Goal: Task Accomplishment & Management: Manage account settings

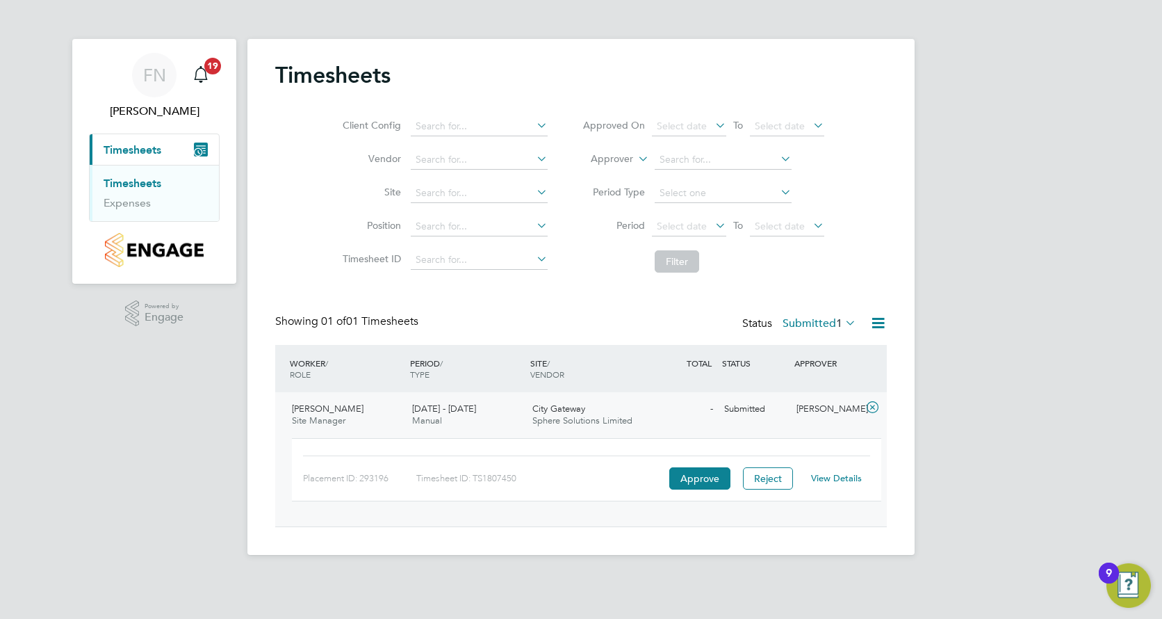
scroll to position [35, 121]
click at [425, 411] on span "[DATE] - [DATE]" at bounding box center [444, 408] width 64 height 12
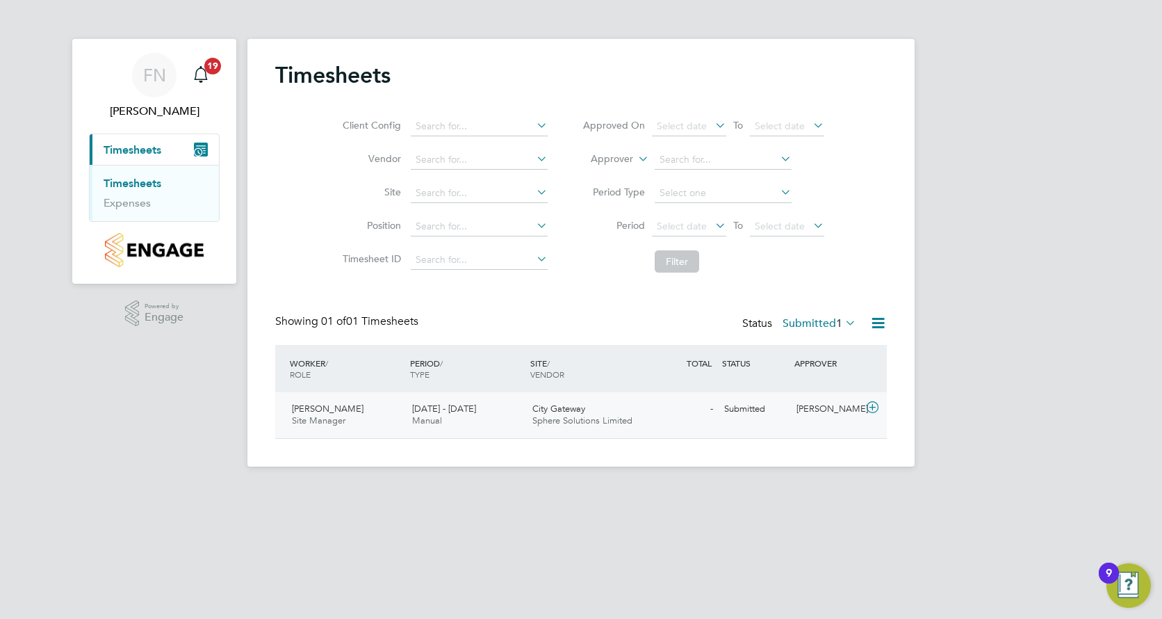
click at [441, 400] on div "[DATE] - [DATE] Manual" at bounding box center [467, 415] width 120 height 35
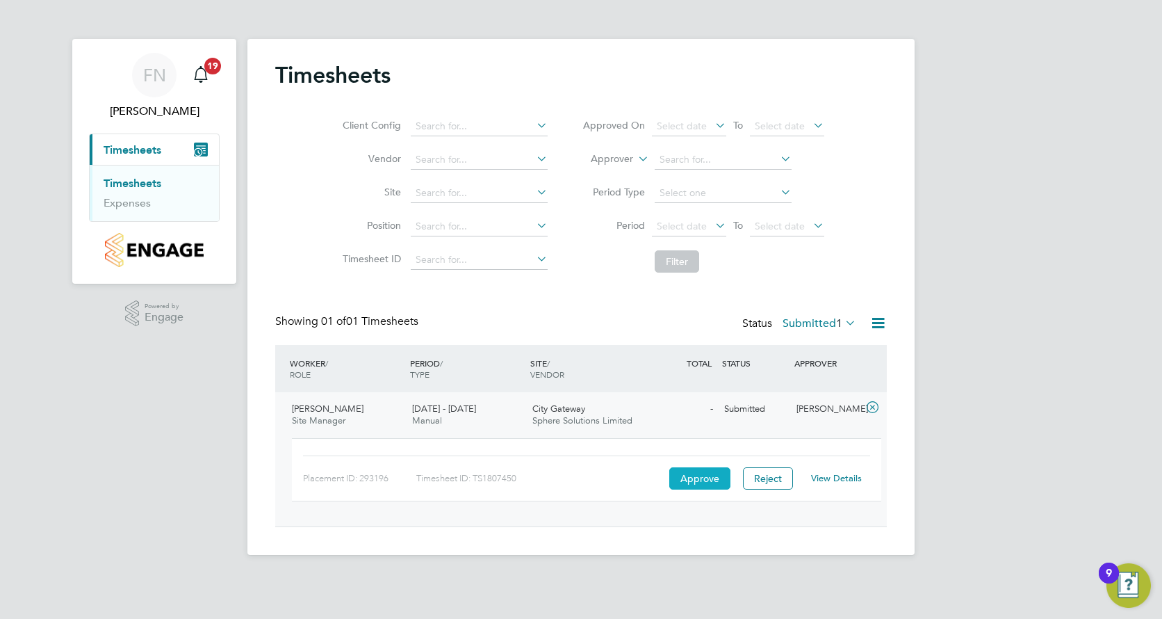
click at [710, 482] on button "Approve" at bounding box center [699, 478] width 61 height 22
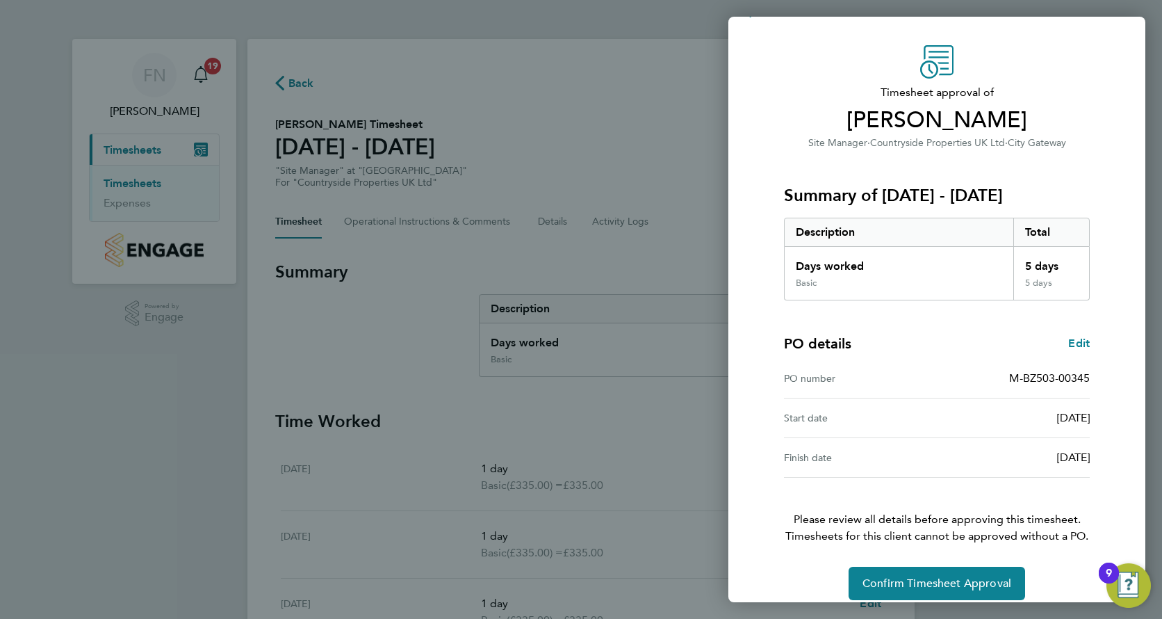
scroll to position [47, 0]
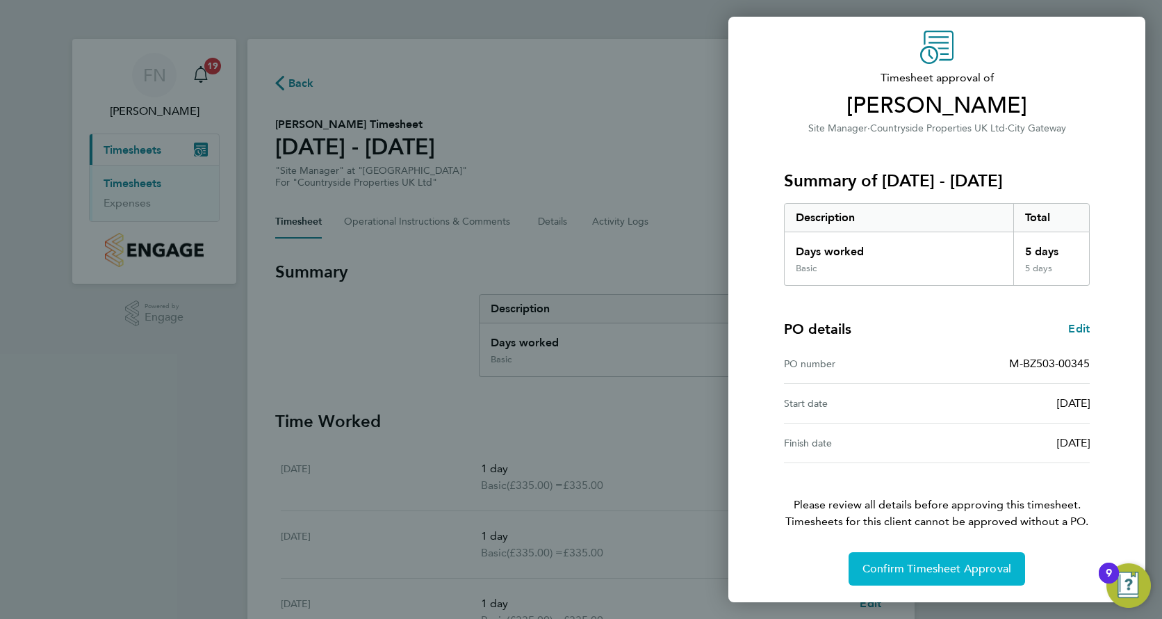
click at [943, 568] on span "Confirm Timesheet Approval" at bounding box center [937, 569] width 149 height 14
